Goal: Task Accomplishment & Management: Manage account settings

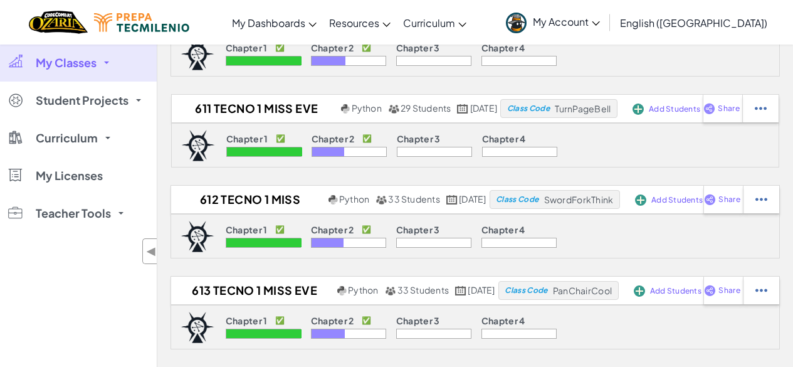
scroll to position [198, 0]
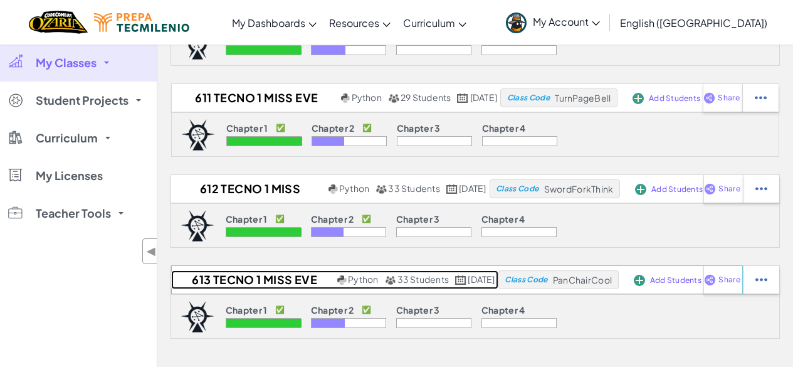
click at [254, 276] on h2 "613 Tecno 1 Miss Eve 2025 n" at bounding box center [253, 279] width 164 height 19
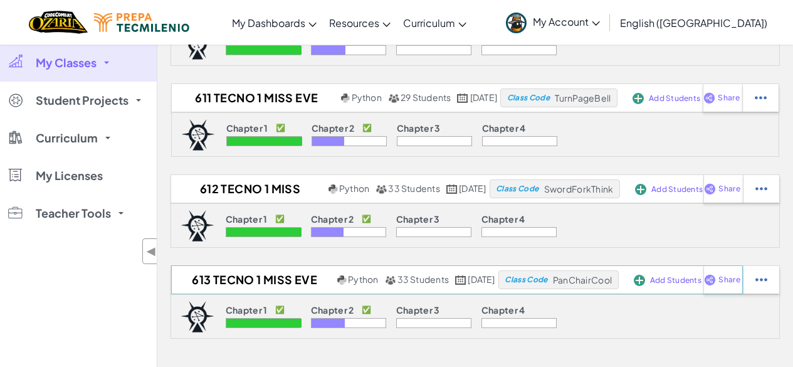
select select "Progress (High to Low)"
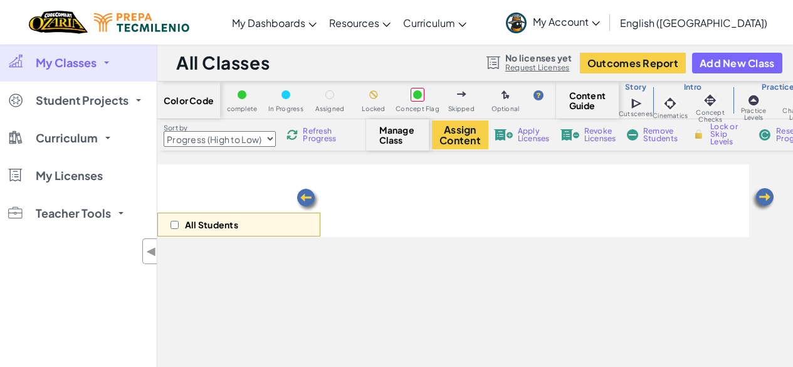
select select "5d8a57abe8919b28d5113af1"
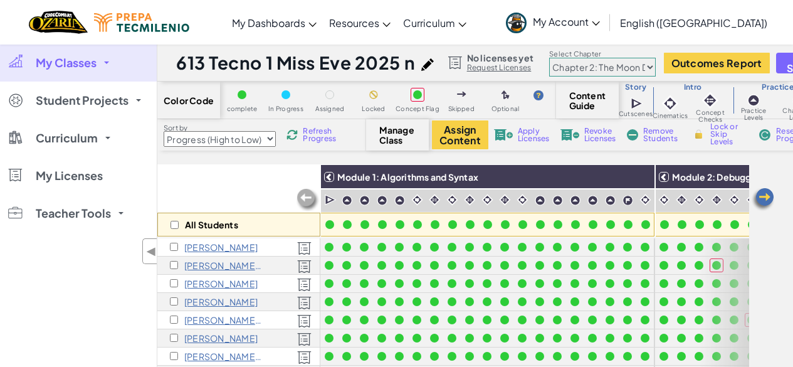
click at [179, 225] on div "All Students" at bounding box center [238, 225] width 163 height 24
click at [176, 223] on input "checkbox" at bounding box center [175, 225] width 8 height 8
checkbox input "true"
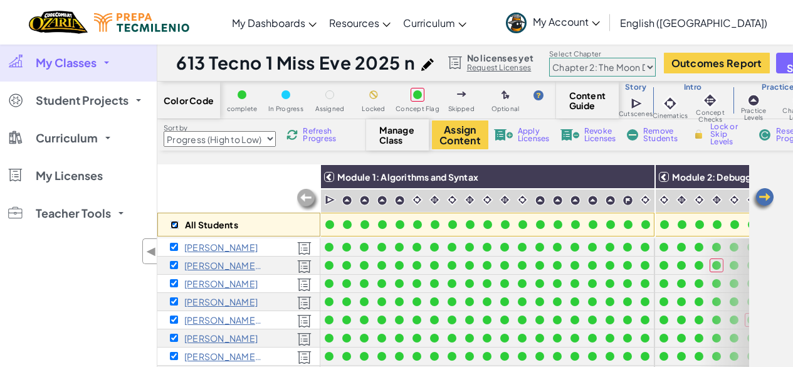
checkbox input "true"
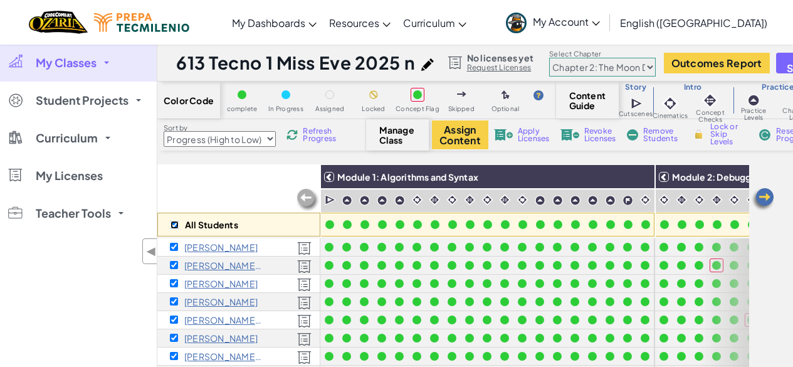
checkbox input "true"
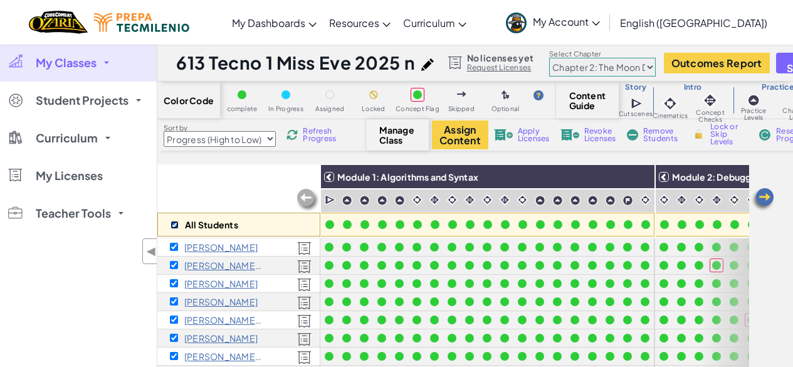
checkbox input "true"
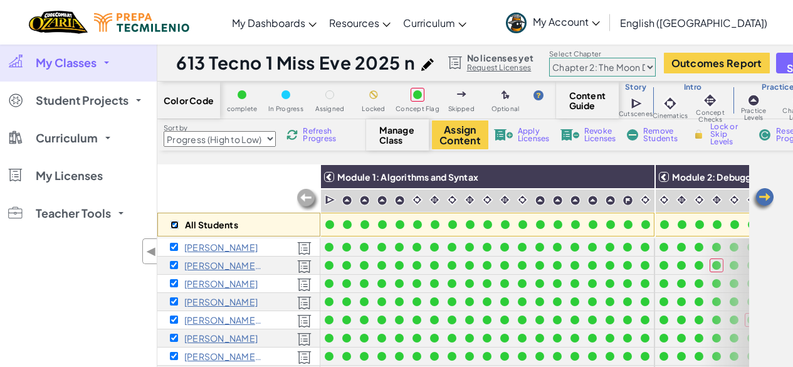
checkbox input "true"
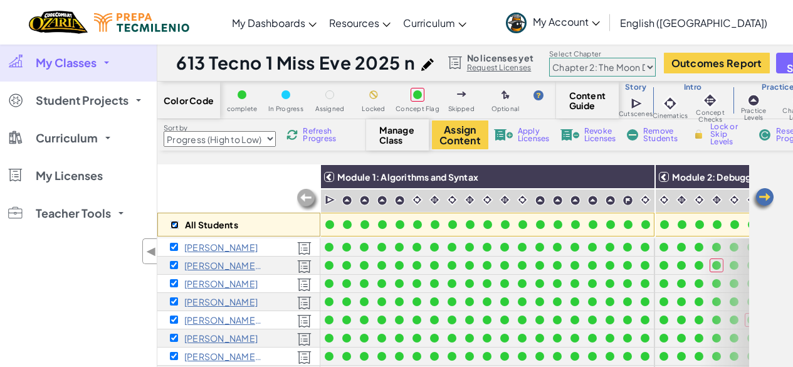
checkbox input "true"
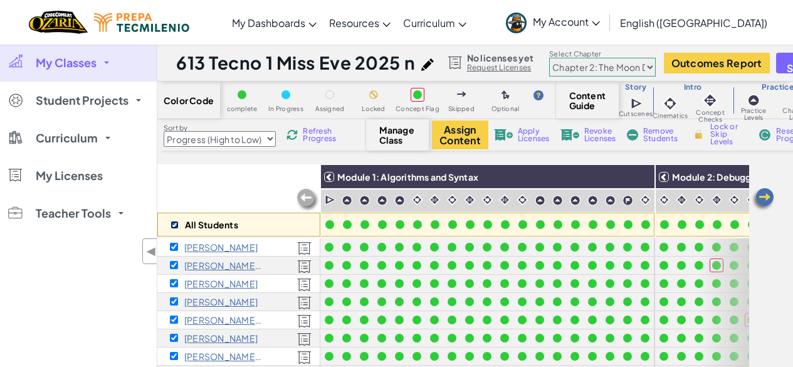
checkbox input "true"
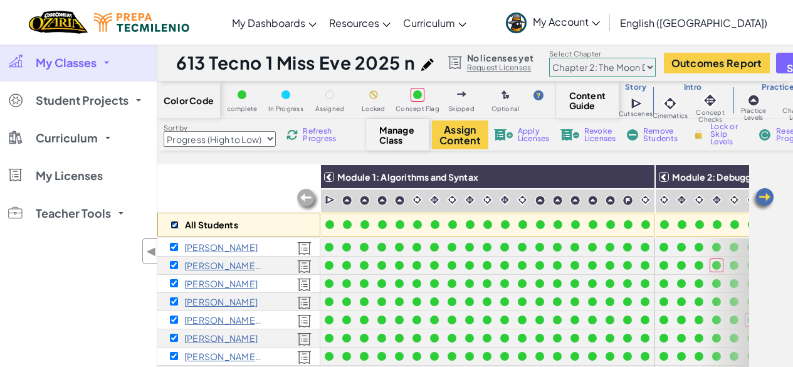
checkbox input "true"
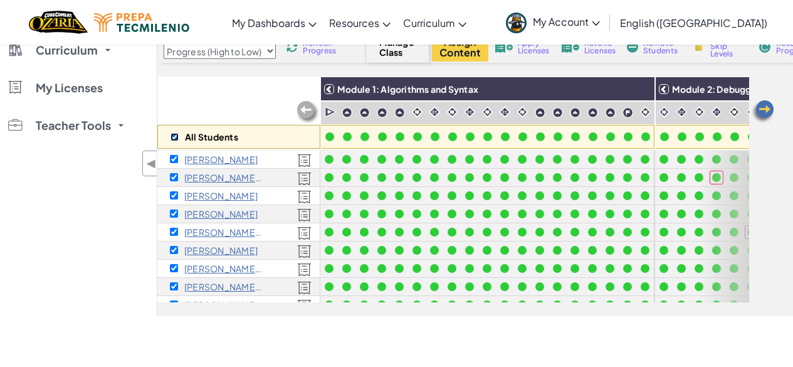
scroll to position [81, 0]
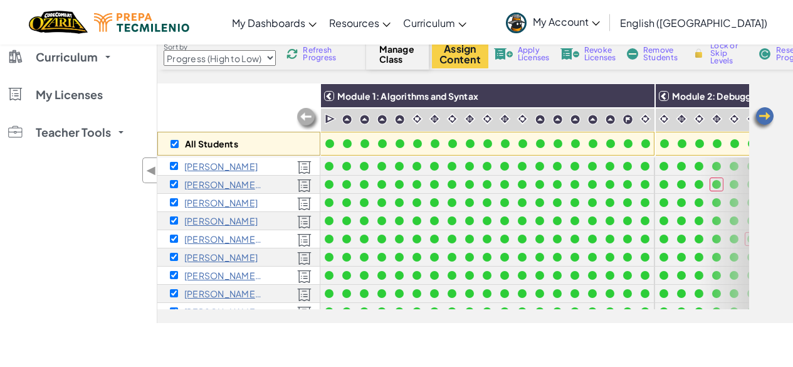
click at [283, 300] on div "All Students Module 1: Algorithms and Syntax Module 2: Debugging Module 3: Vari…" at bounding box center [453, 133] width 592 height 351
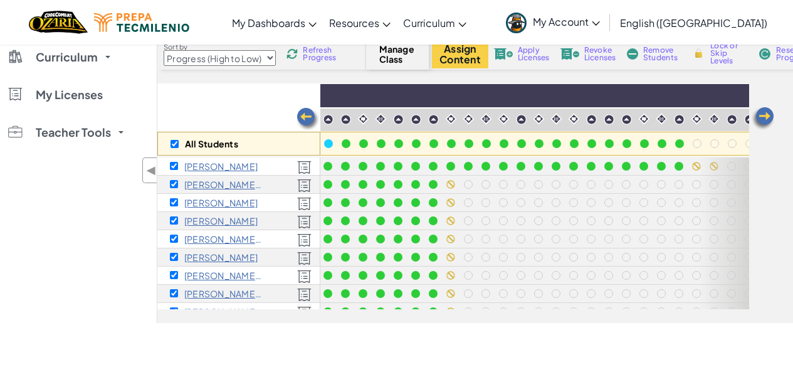
scroll to position [0, 808]
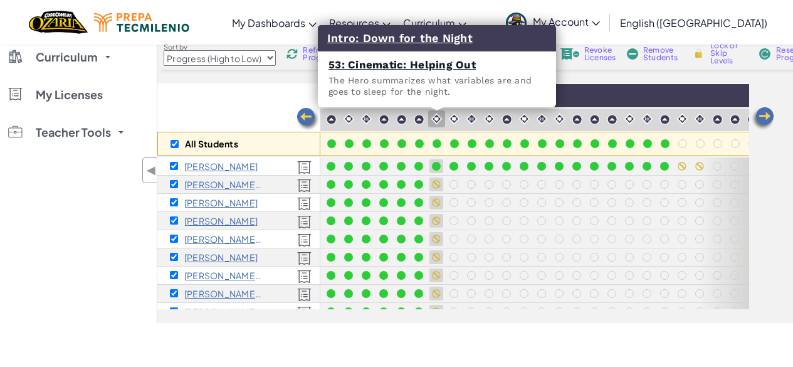
click at [440, 119] on img at bounding box center [437, 119] width 12 height 12
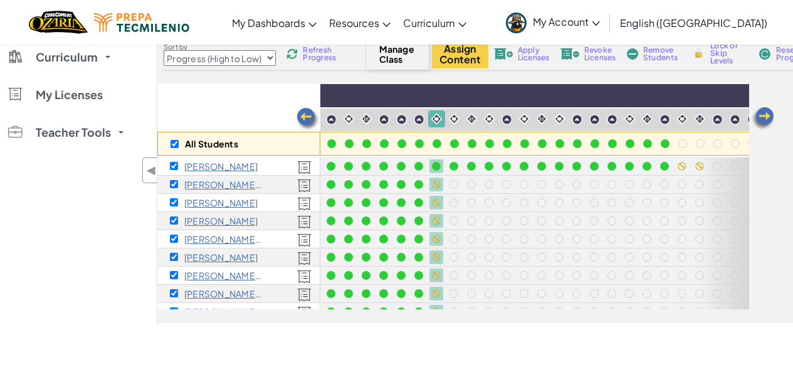
click at [718, 47] on span "Lock or Skip Levels" at bounding box center [729, 53] width 37 height 23
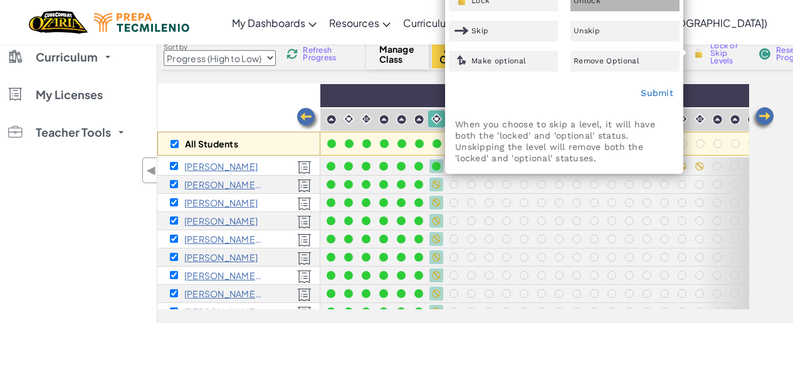
click at [582, 6] on div "Unlock" at bounding box center [625, 1] width 109 height 21
click at [655, 94] on link "Submit" at bounding box center [657, 93] width 33 height 10
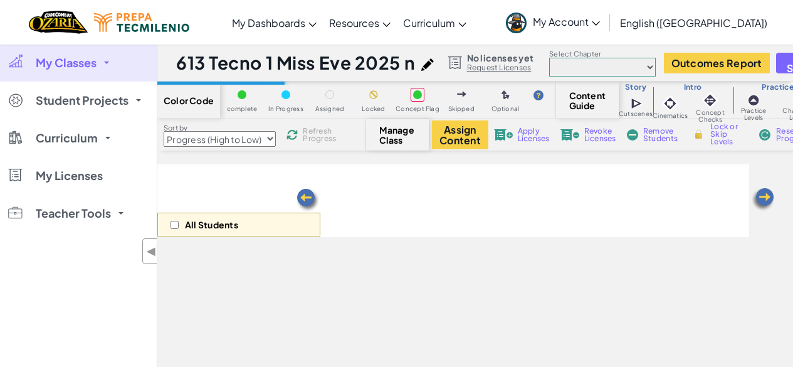
select select "Progress (High to Low)"
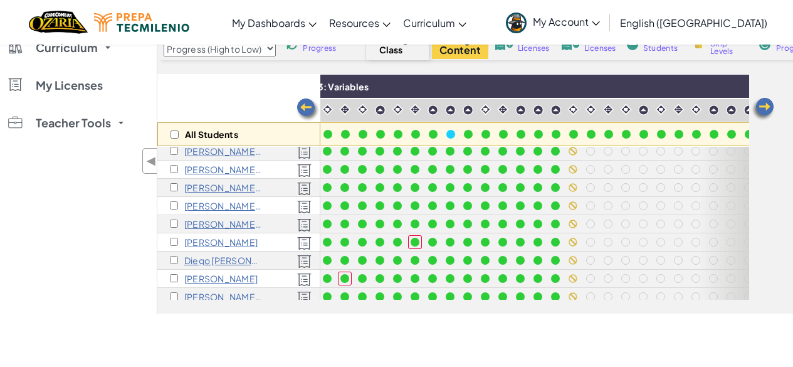
scroll to position [133, 826]
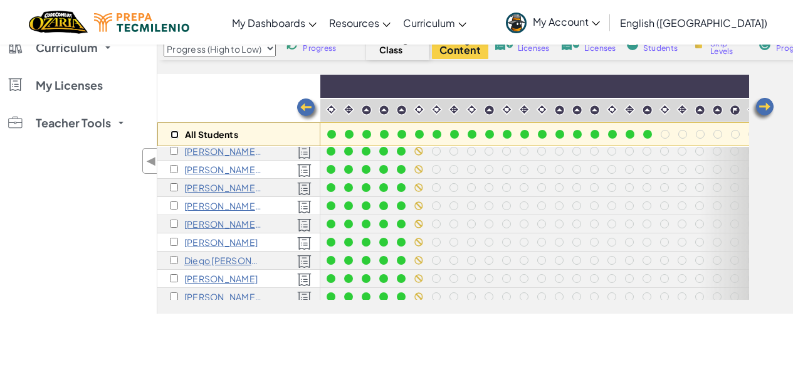
click at [175, 136] on input "checkbox" at bounding box center [175, 134] width 8 height 8
checkbox input "true"
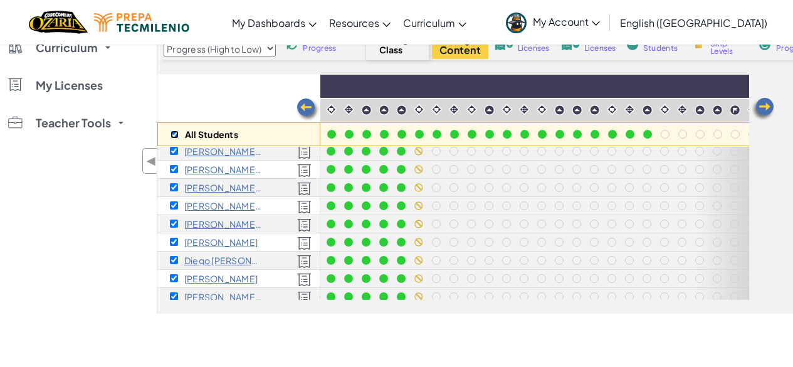
checkbox input "true"
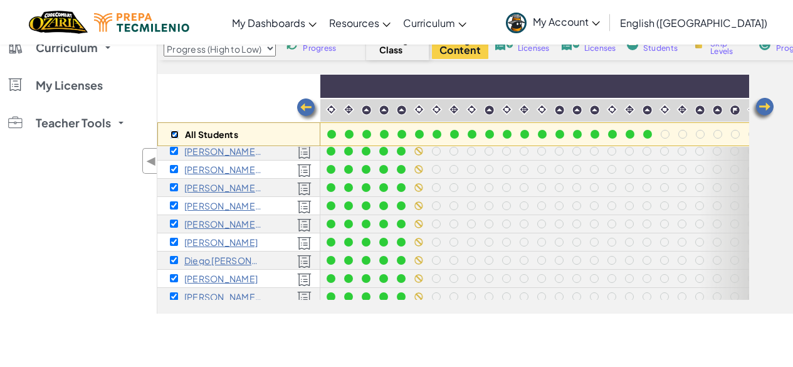
checkbox input "true"
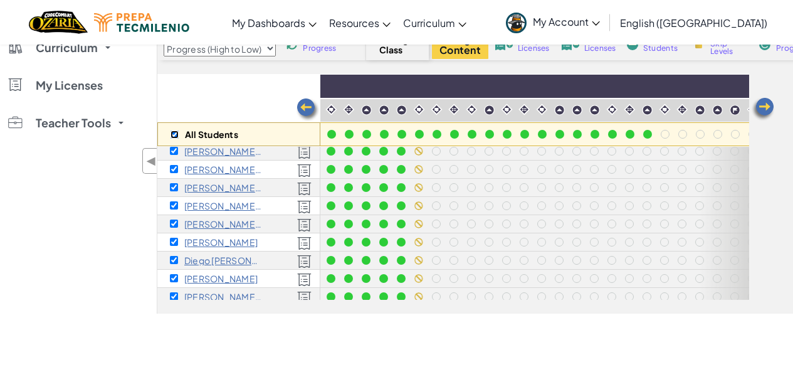
checkbox input "true"
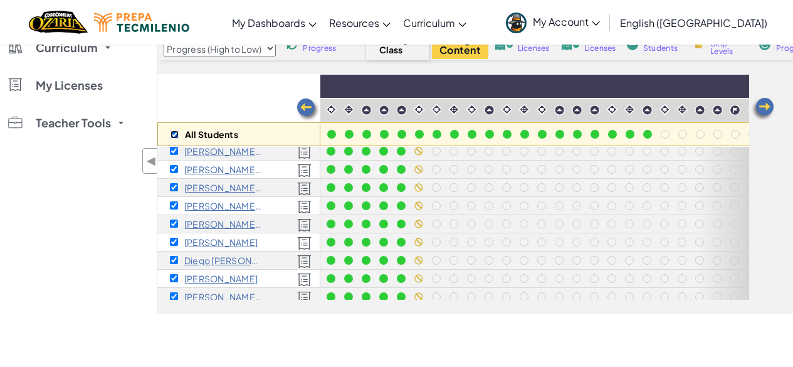
checkbox input "true"
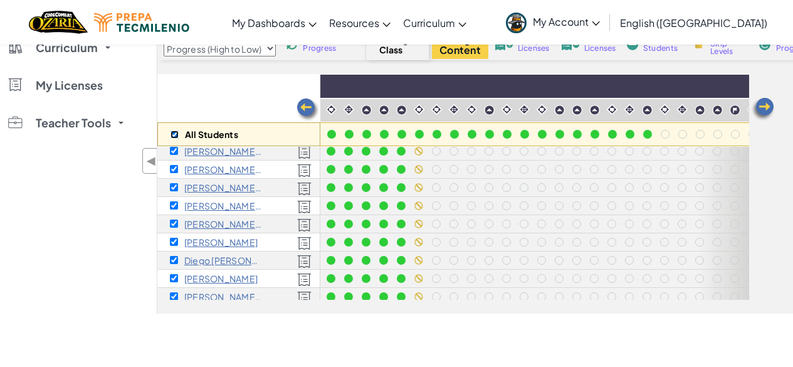
checkbox input "true"
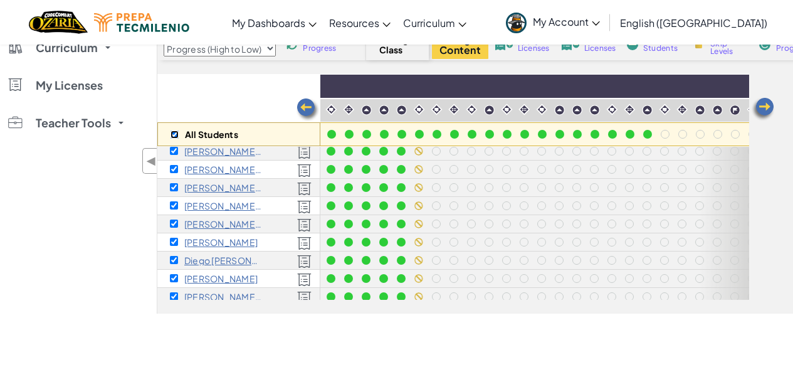
checkbox input "true"
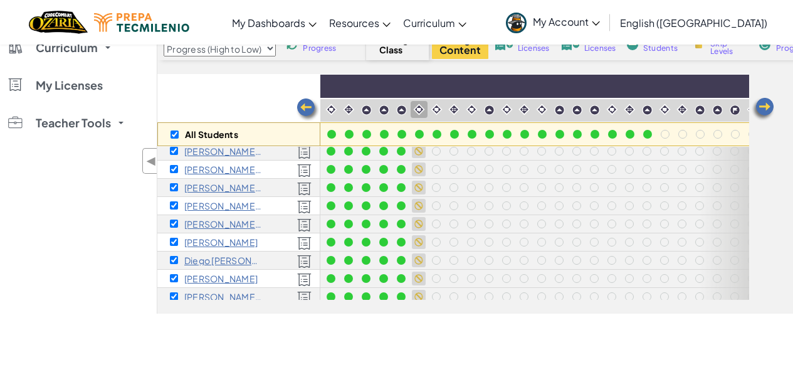
click at [417, 107] on img at bounding box center [419, 109] width 12 height 12
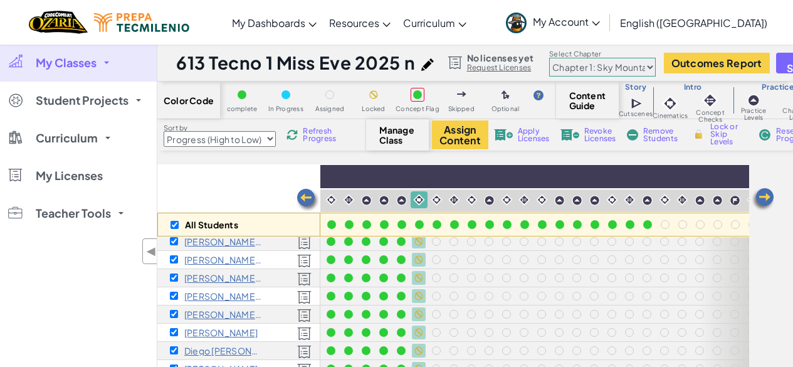
click at [716, 137] on span "Lock or Skip Levels" at bounding box center [729, 134] width 37 height 23
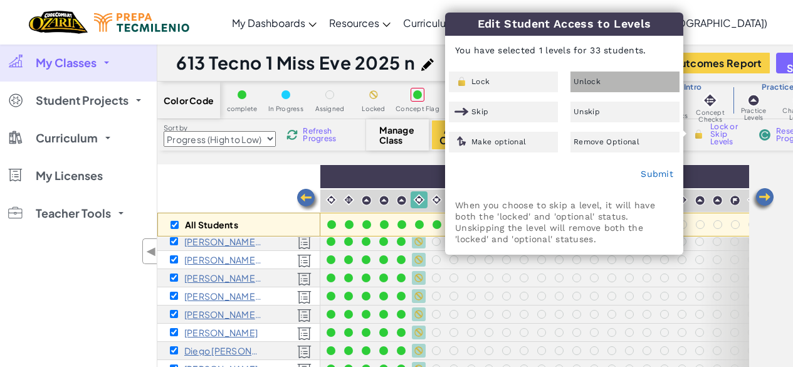
click at [623, 78] on div "Unlock" at bounding box center [625, 81] width 109 height 21
click at [648, 172] on link "Submit" at bounding box center [657, 174] width 33 height 10
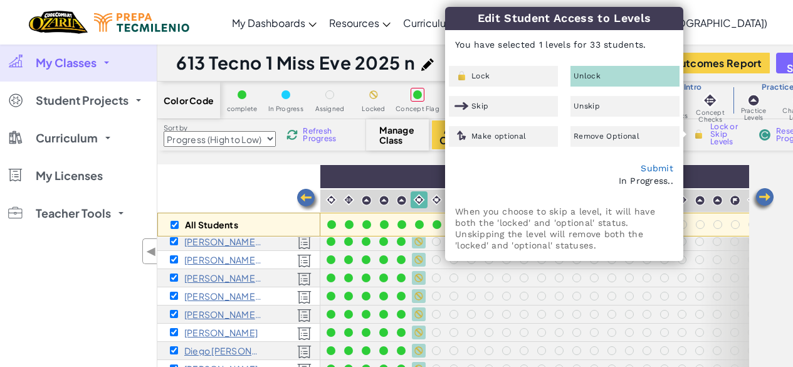
click at [211, 182] on div "All Students" at bounding box center [238, 200] width 163 height 73
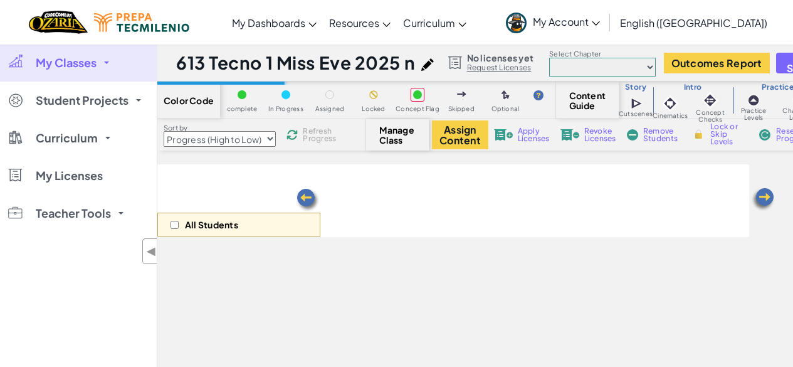
select select "Progress (High to Low)"
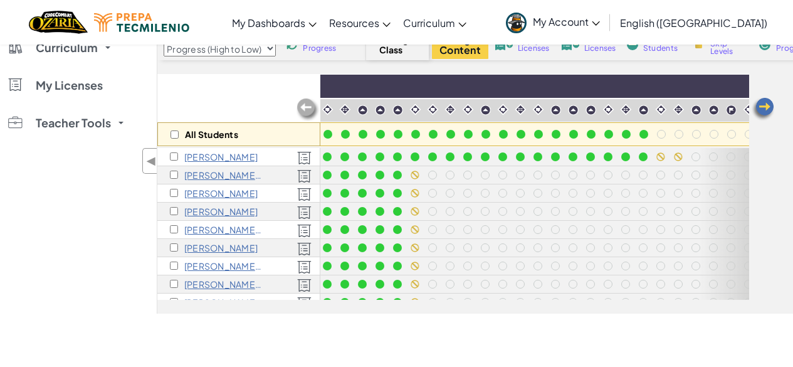
scroll to position [0, 810]
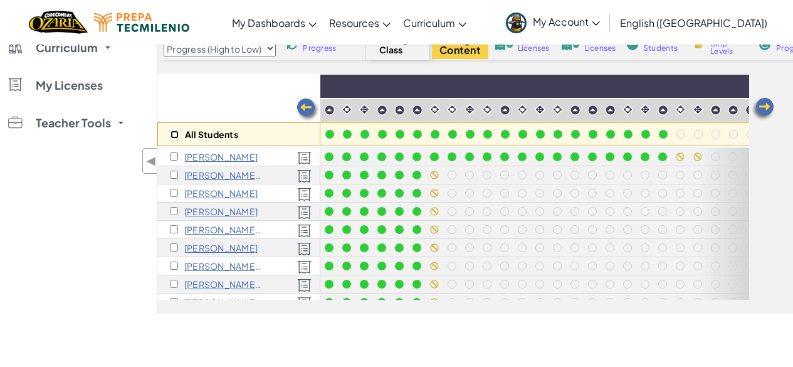
click at [172, 132] on input "checkbox" at bounding box center [175, 134] width 8 height 8
checkbox input "true"
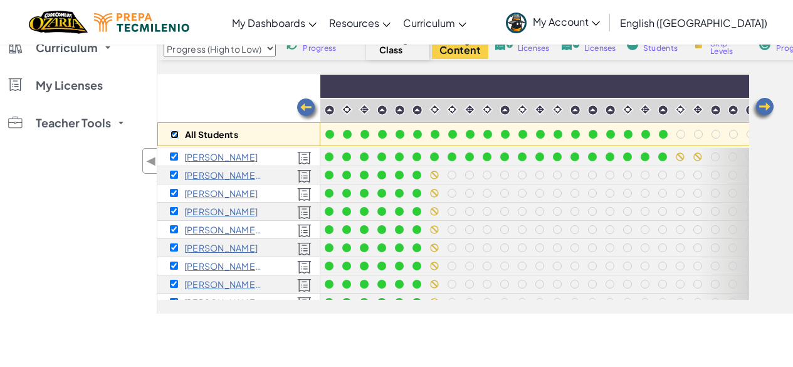
checkbox input "true"
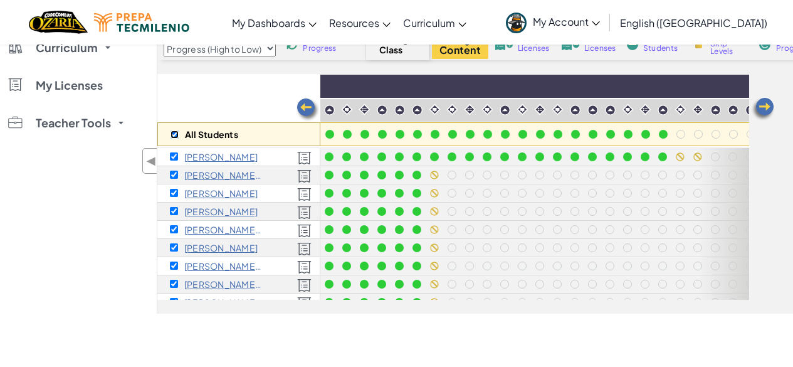
checkbox input "true"
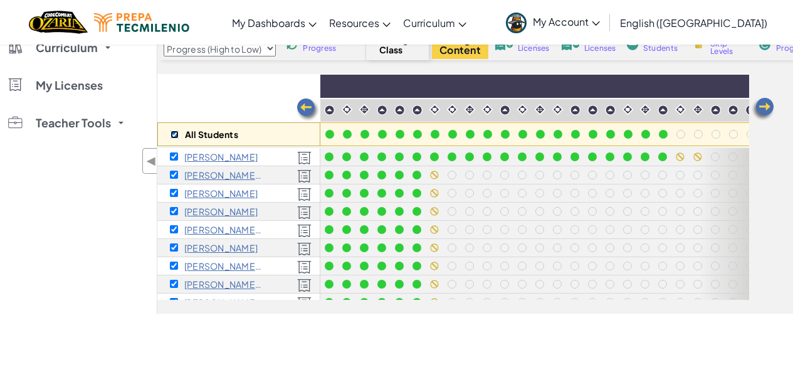
checkbox input "true"
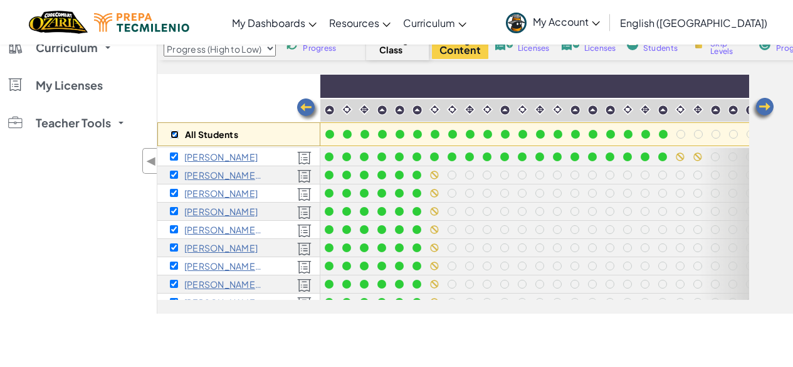
checkbox input "true"
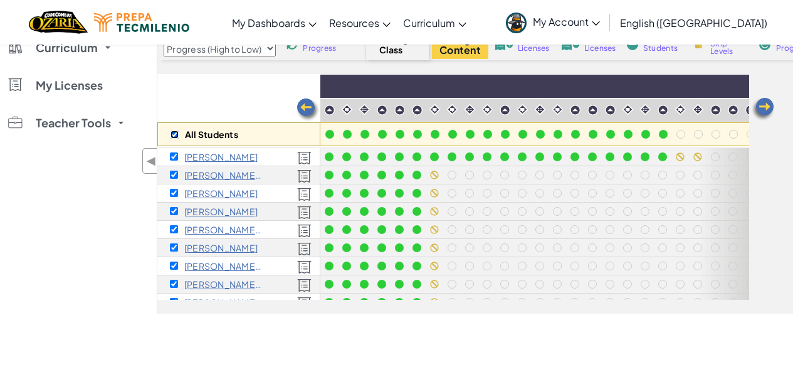
checkbox input "true"
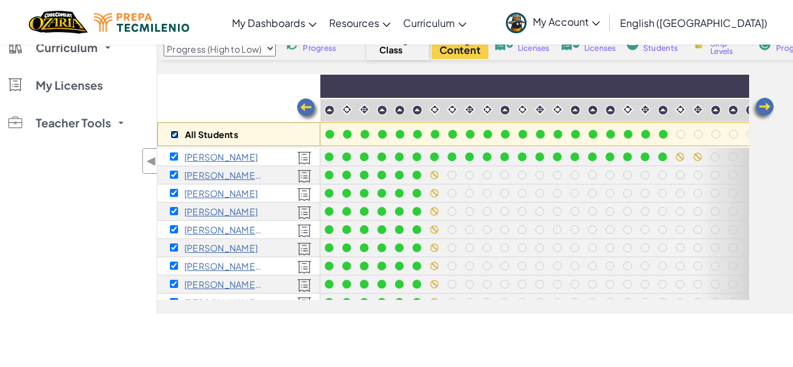
checkbox input "true"
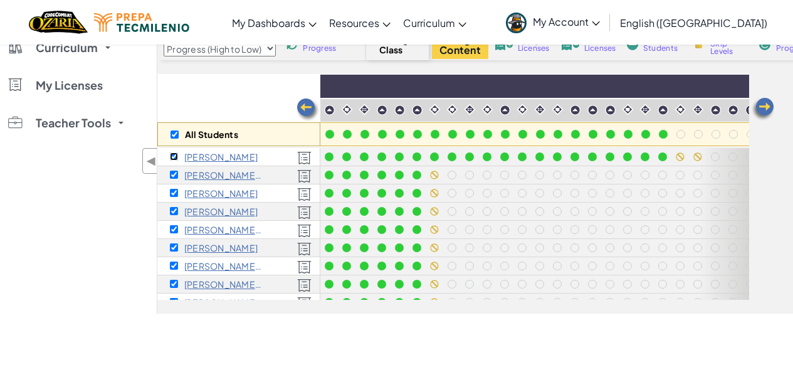
click at [173, 154] on input "checkbox" at bounding box center [174, 156] width 8 height 8
checkbox input "false"
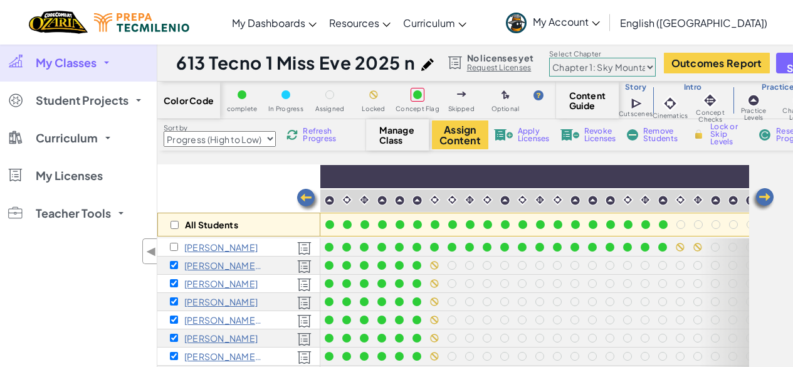
click at [716, 142] on span "Lock or Skip Levels" at bounding box center [729, 134] width 37 height 23
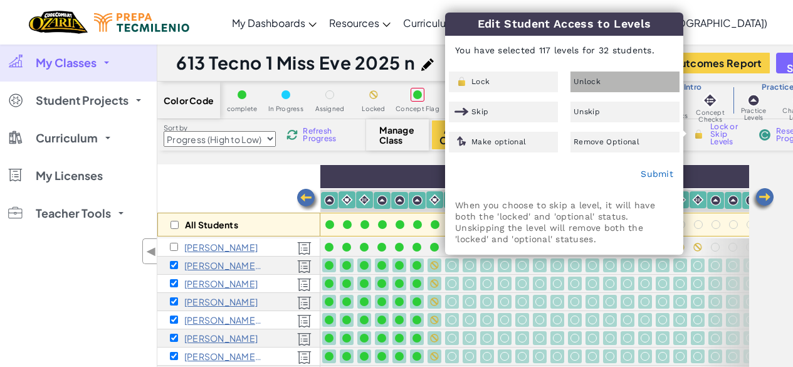
click at [593, 78] on span "Unlock" at bounding box center [587, 82] width 27 height 8
click at [647, 179] on div "Submit" at bounding box center [564, 174] width 237 height 31
click at [650, 170] on link "Submit" at bounding box center [657, 174] width 33 height 10
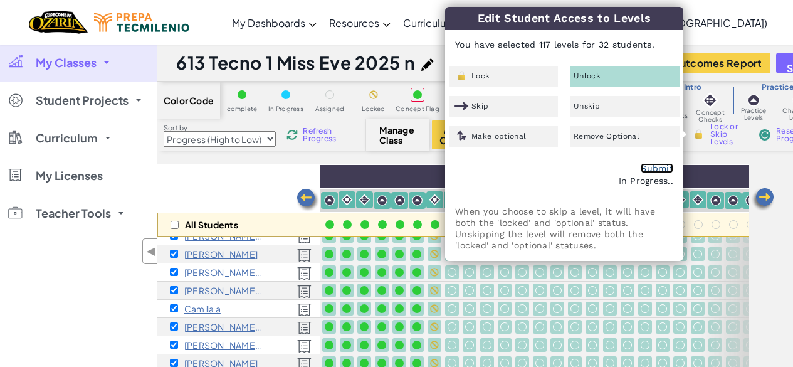
scroll to position [457, 810]
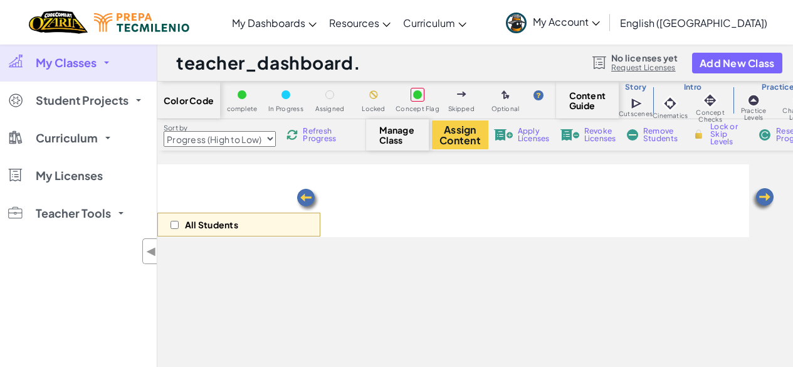
select select "Progress (High to Low)"
select select "5d8a57abe8919b28d5113af1"
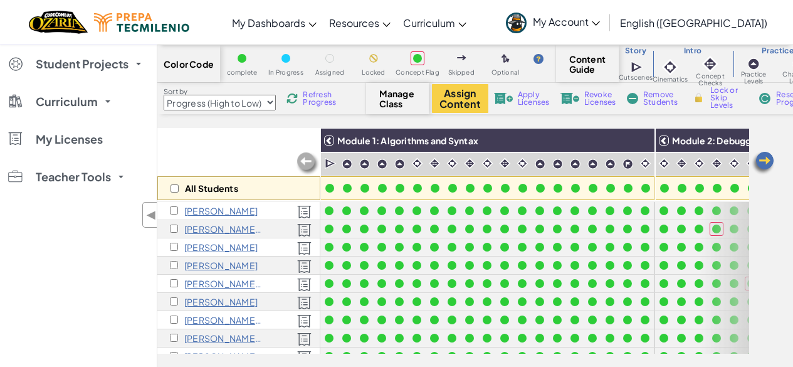
scroll to position [34, 0]
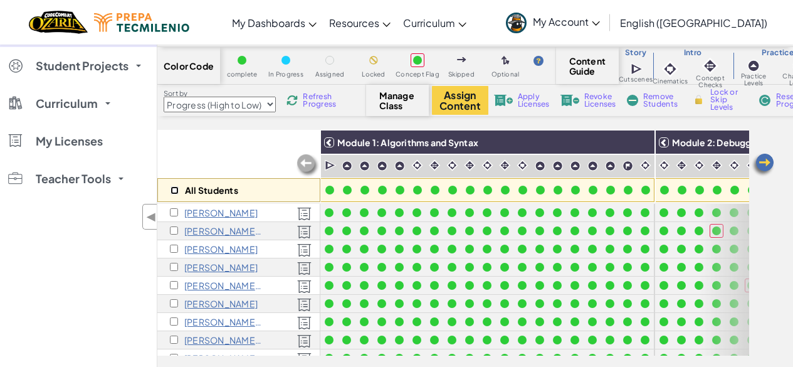
click at [172, 189] on input "checkbox" at bounding box center [175, 190] width 8 height 8
checkbox input "true"
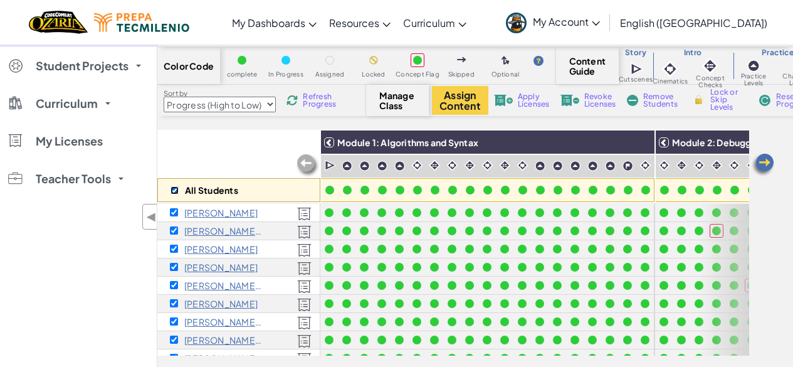
checkbox input "true"
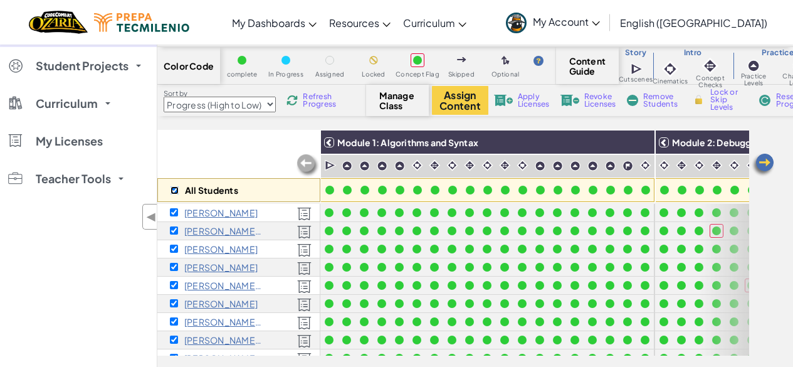
checkbox input "true"
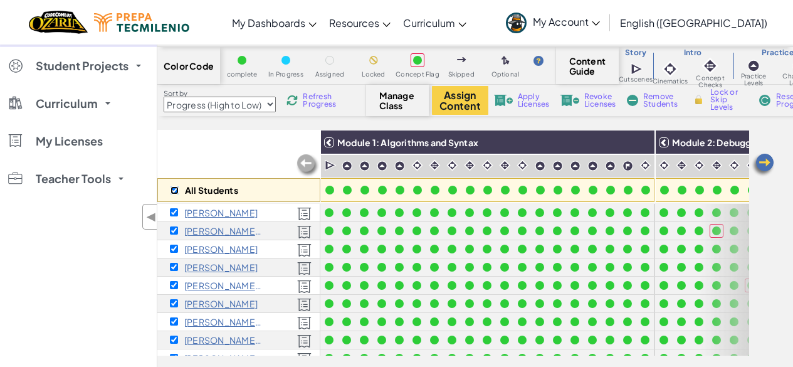
checkbox input "true"
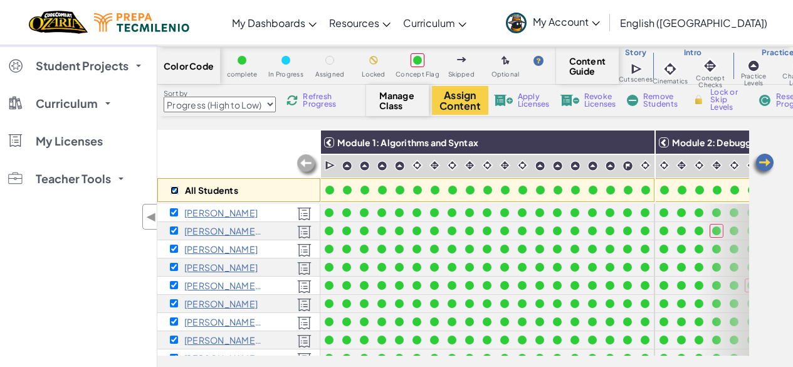
checkbox input "true"
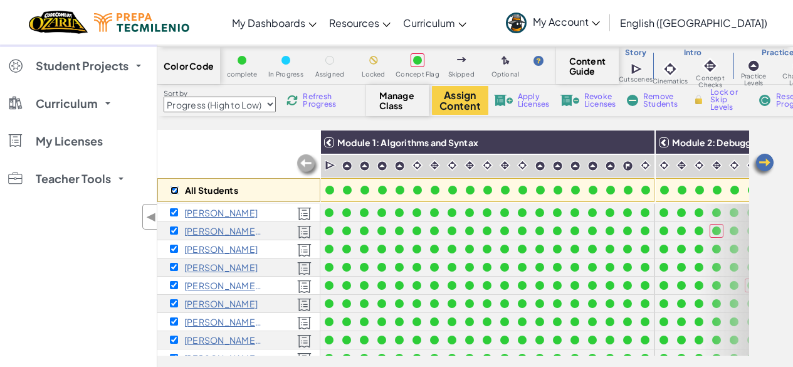
checkbox input "true"
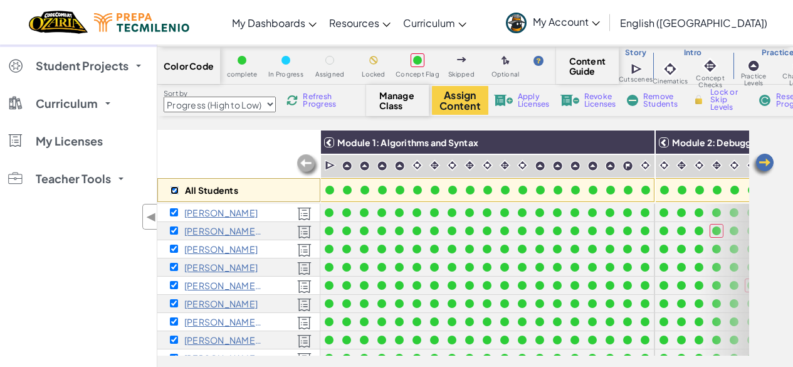
checkbox input "true"
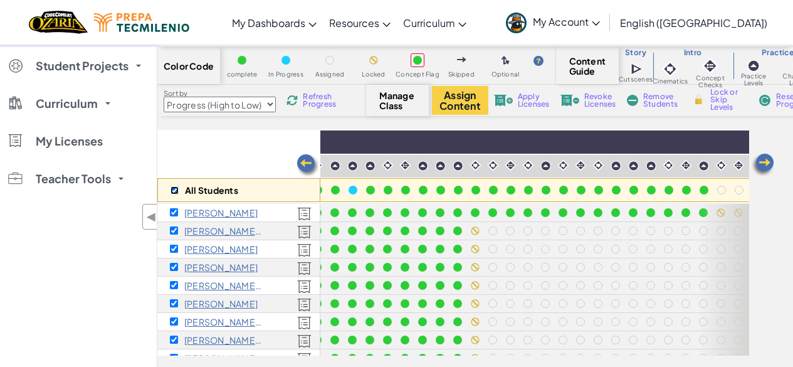
scroll to position [0, 788]
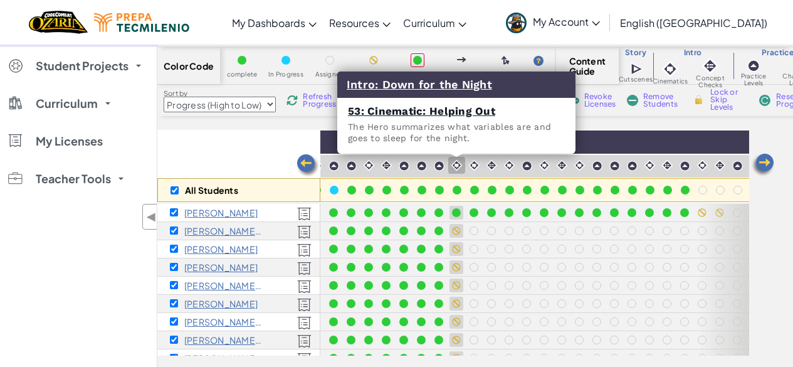
click at [455, 159] on img at bounding box center [457, 165] width 12 height 12
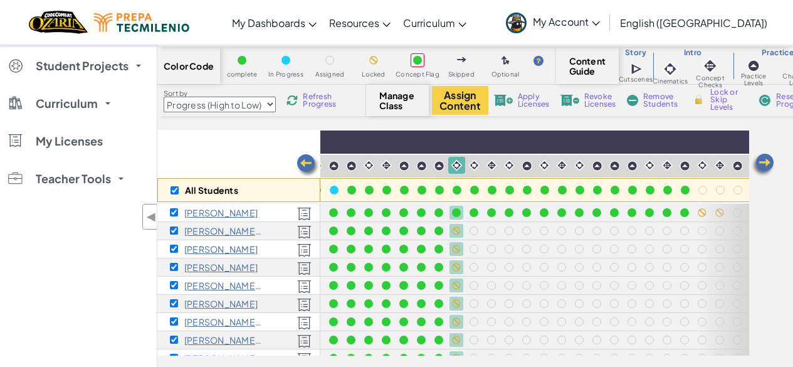
click at [721, 97] on span "Lock or Skip Levels" at bounding box center [729, 99] width 37 height 23
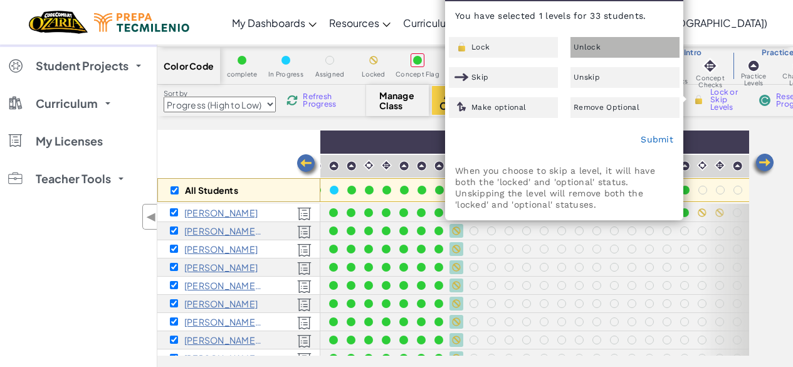
click at [584, 43] on span "Unlock" at bounding box center [587, 47] width 27 height 8
click at [650, 134] on link "Submit" at bounding box center [657, 139] width 33 height 10
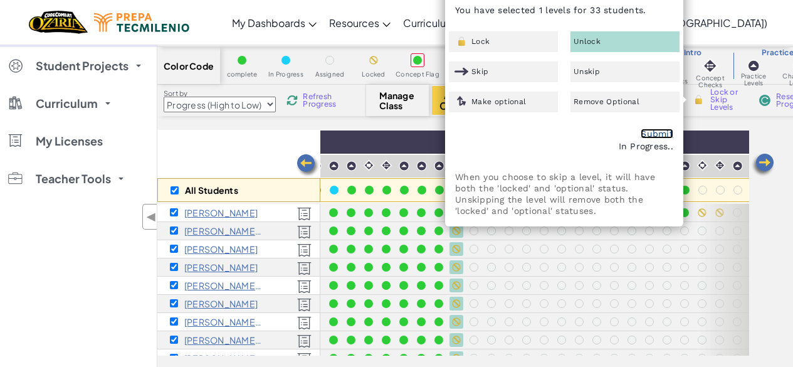
scroll to position [0, 0]
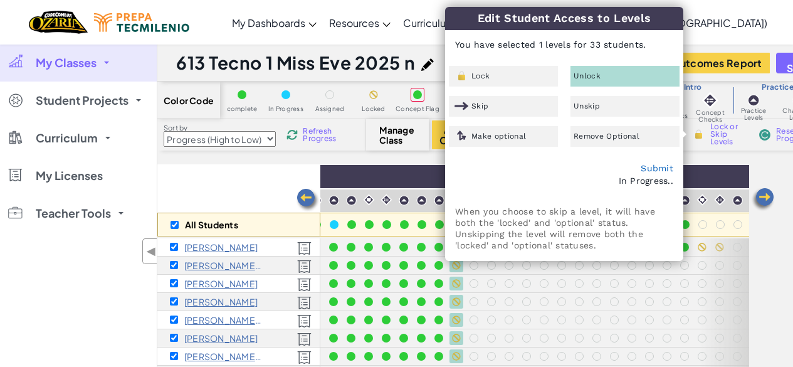
click at [80, 297] on div "My Classes All Classes 615 Tecno 1 Miss Eve 2025 614 Tecno 1 Miss Eve 2025 611 …" at bounding box center [78, 224] width 157 height 360
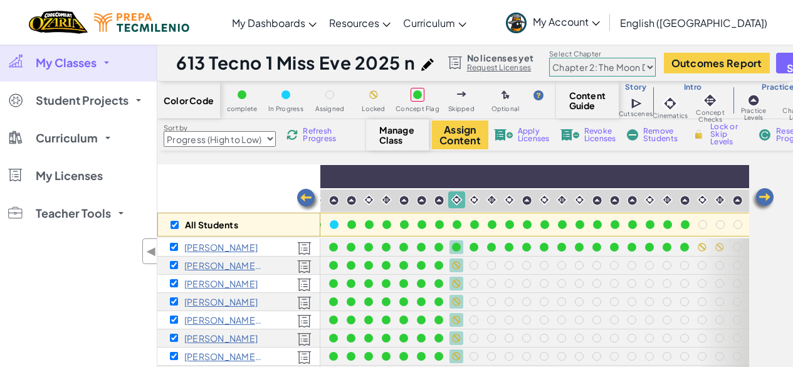
click at [70, 295] on div "My Classes All Classes 615 Tecno 1 Miss Eve 2025 614 Tecno 1 Miss Eve 2025 611 …" at bounding box center [78, 224] width 157 height 360
click at [724, 136] on span "Lock or Skip Levels" at bounding box center [729, 134] width 37 height 23
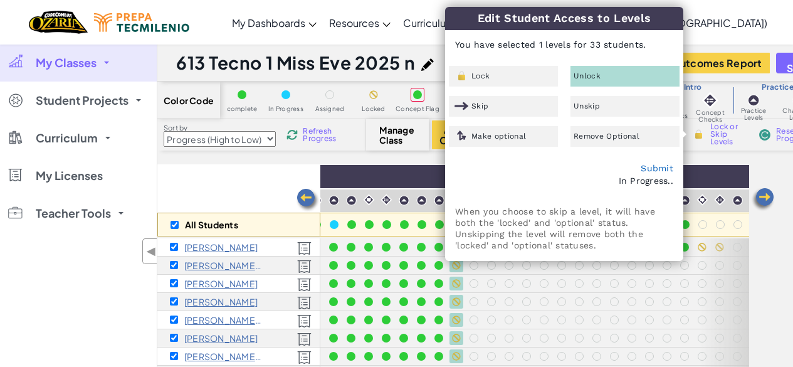
click at [758, 263] on div "All Students Module 1: Algorithms and Syntax Module 2: Debugging Module 3: Vari…" at bounding box center [475, 284] width 636 height 240
